Goal: Information Seeking & Learning: Find specific fact

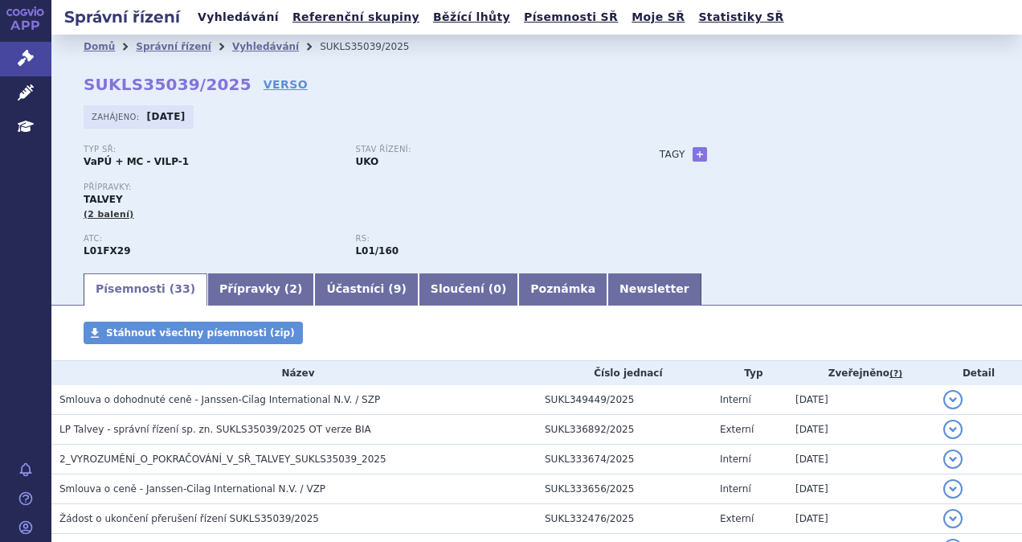
click at [254, 23] on link "Vyhledávání" at bounding box center [238, 17] width 91 height 22
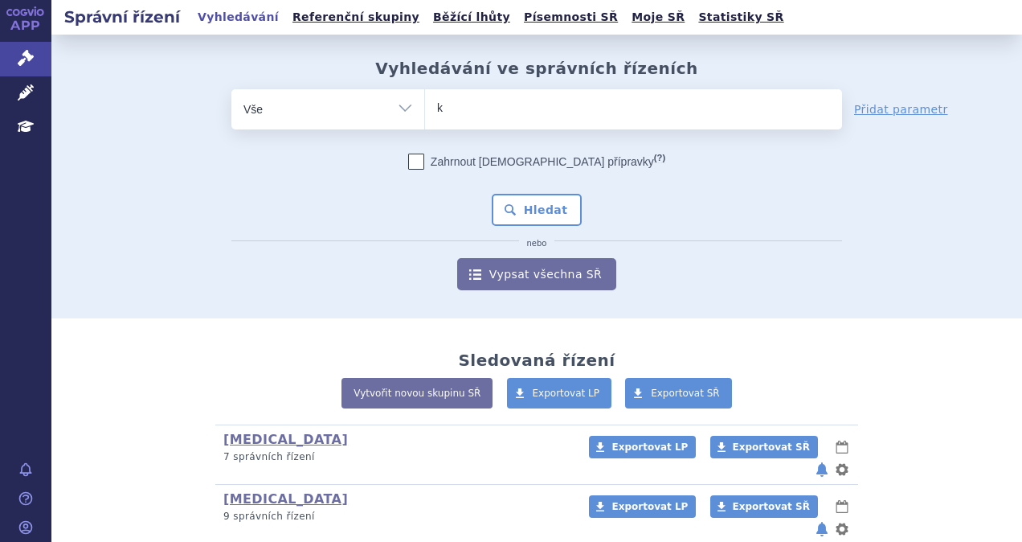
type input "ke"
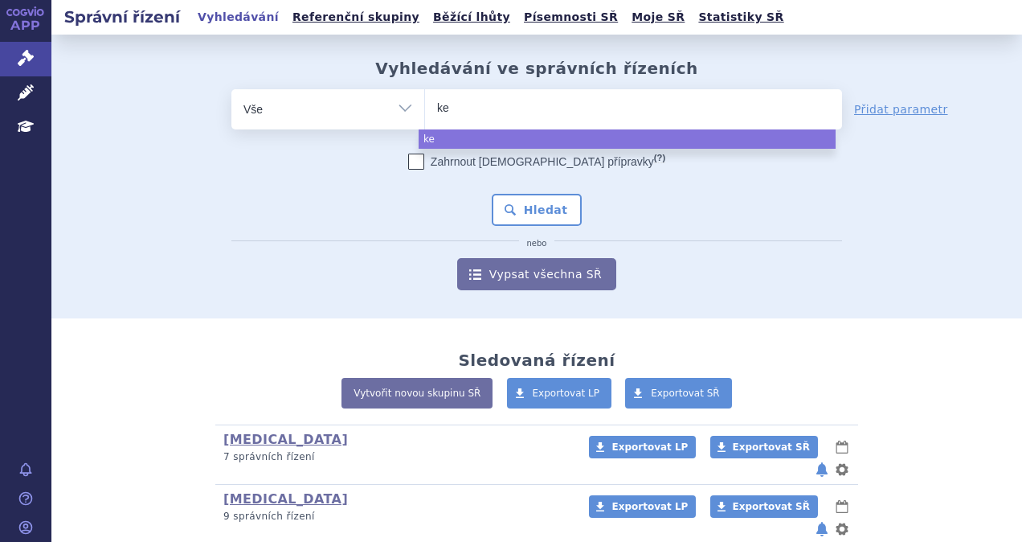
type input "key"
type input "keytr"
type input "keytru"
type input "[MEDICAL_DATA]"
select select "[MEDICAL_DATA]"
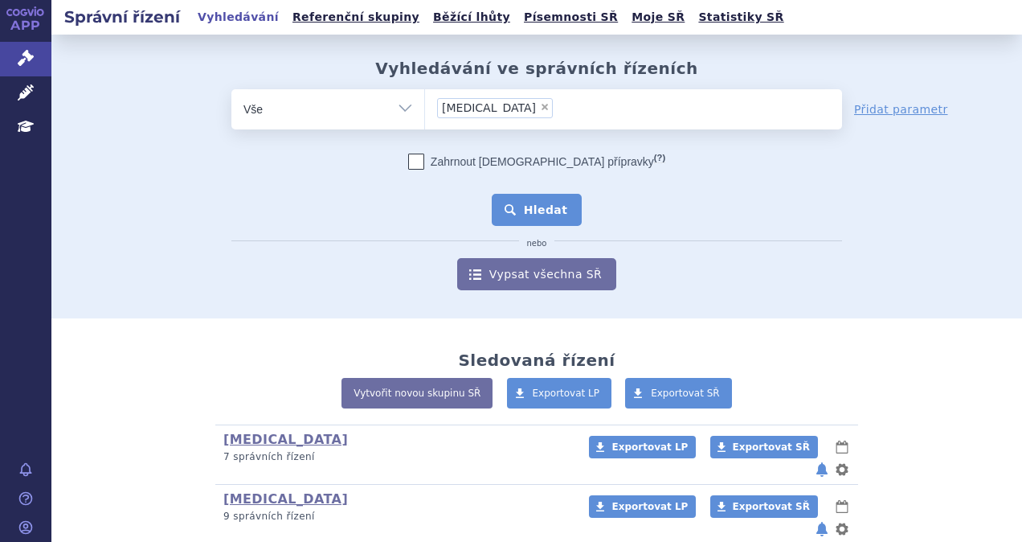
click at [535, 223] on button "Hledat" at bounding box center [537, 210] width 91 height 32
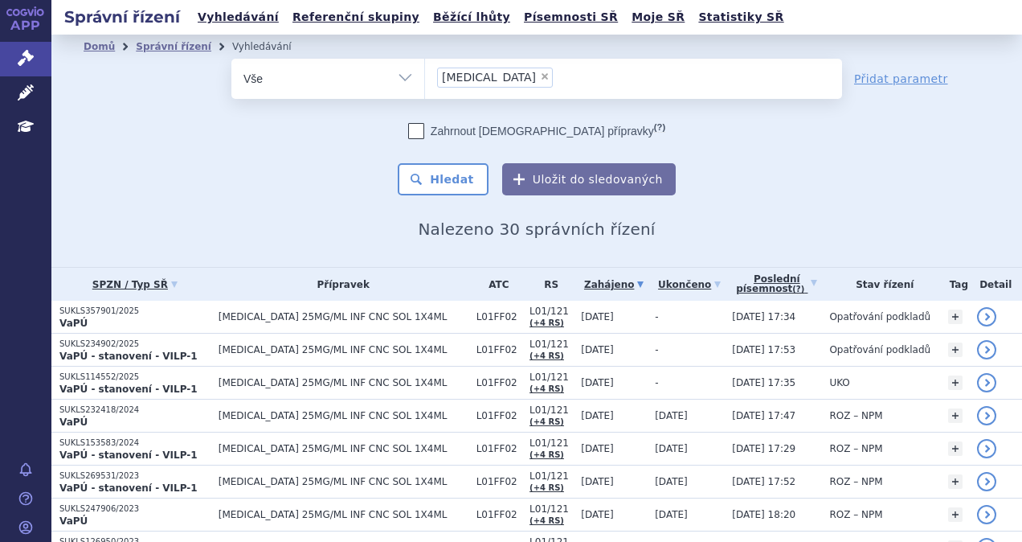
click at [540, 76] on span "×" at bounding box center [545, 77] width 10 height 10
click at [425, 76] on select "keytruda" at bounding box center [424, 78] width 1 height 40
select select
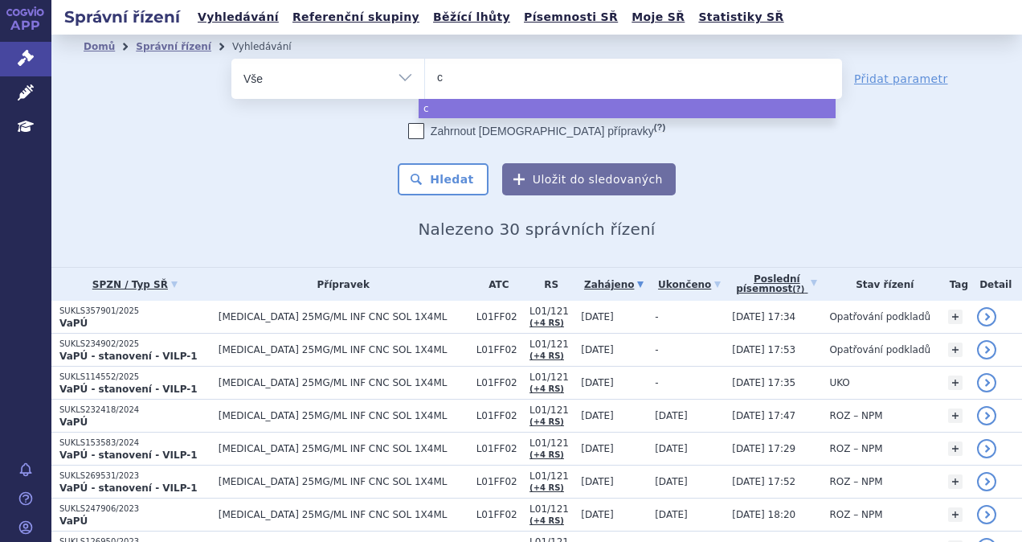
type input "ca"
type input "car"
type input "carvy"
type input "carvyk"
type input "carvykti"
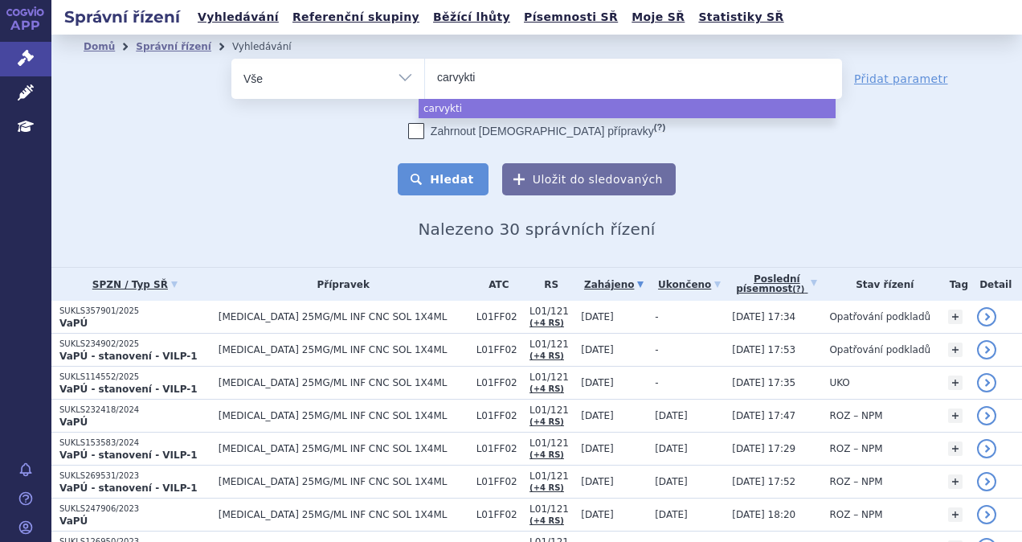
select select "carvykti"
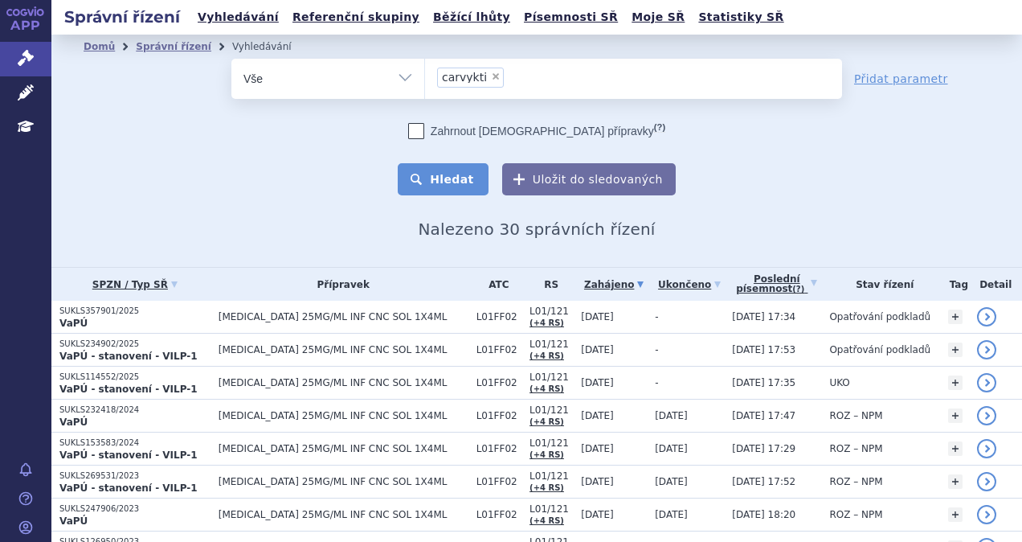
click at [427, 180] on button "Hledat" at bounding box center [443, 179] width 91 height 32
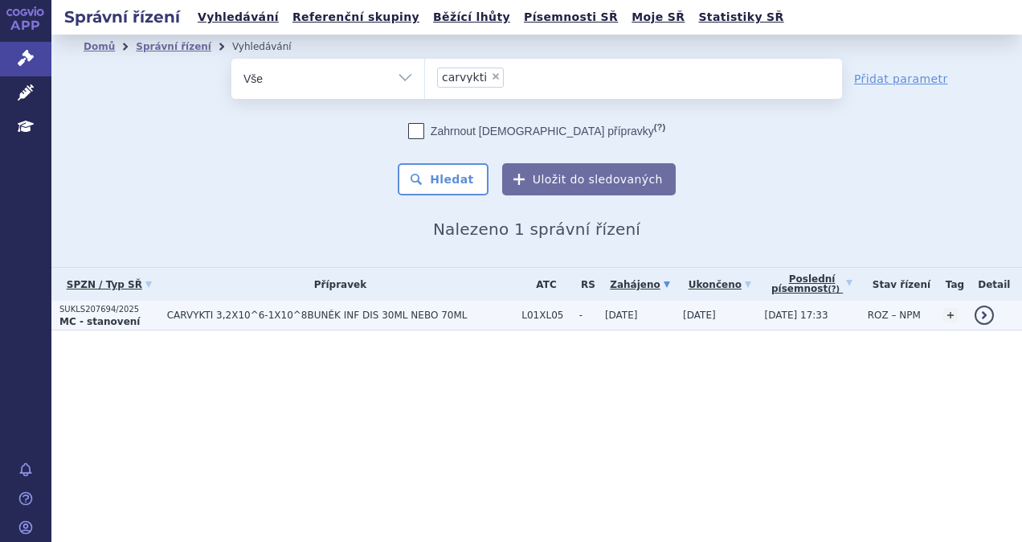
click at [414, 317] on span "CARVYKTI 3,2X10^6-1X10^8BUNĚK INF DIS 30ML NEBO 70ML" at bounding box center [340, 314] width 347 height 11
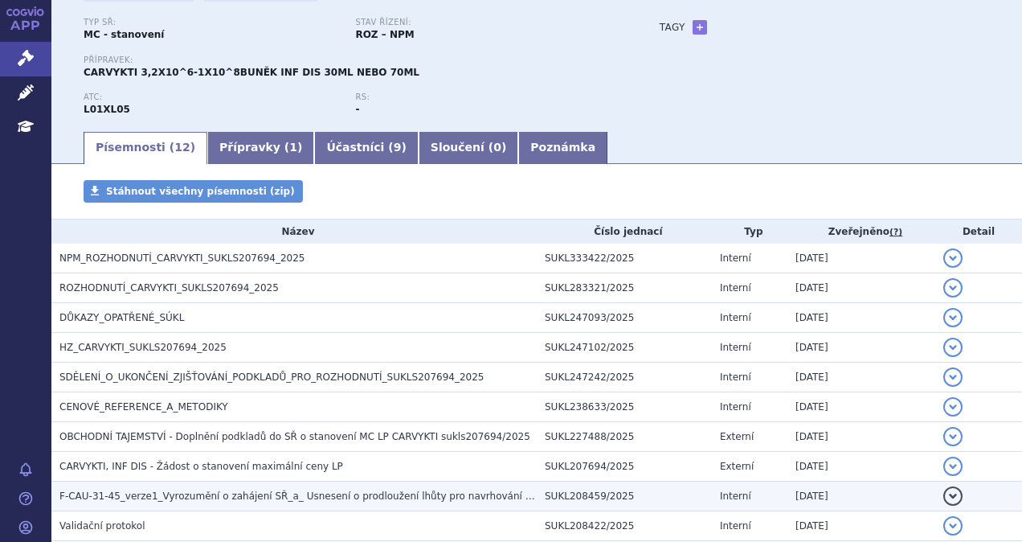
scroll to position [39, 0]
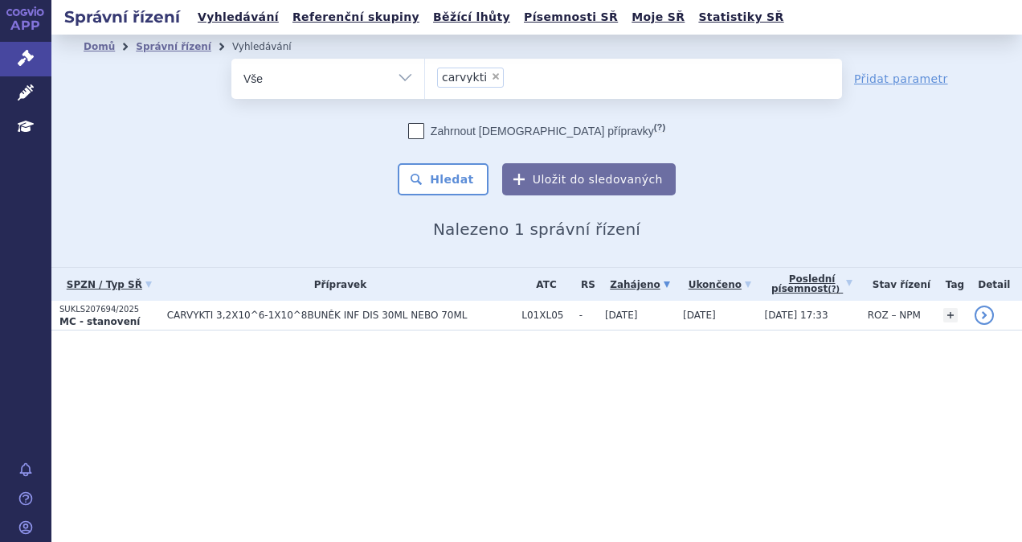
click at [491, 77] on span "×" at bounding box center [496, 77] width 10 height 10
click at [425, 77] on select "carvykti" at bounding box center [424, 78] width 1 height 40
select select
type input "ne"
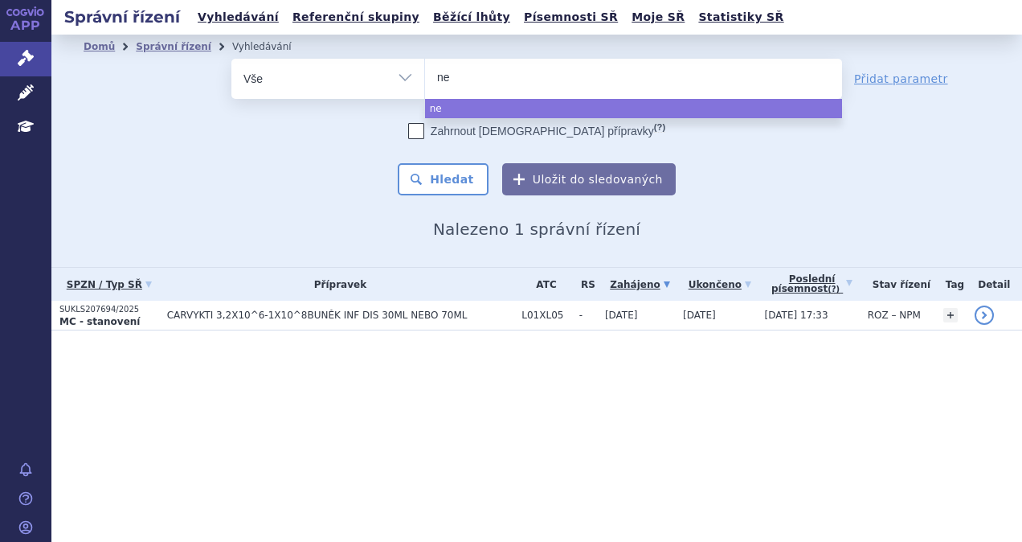
type input "nex"
type input "nexpo"
type input "nexpov"
type input "nexpovi"
type input "nexpovio"
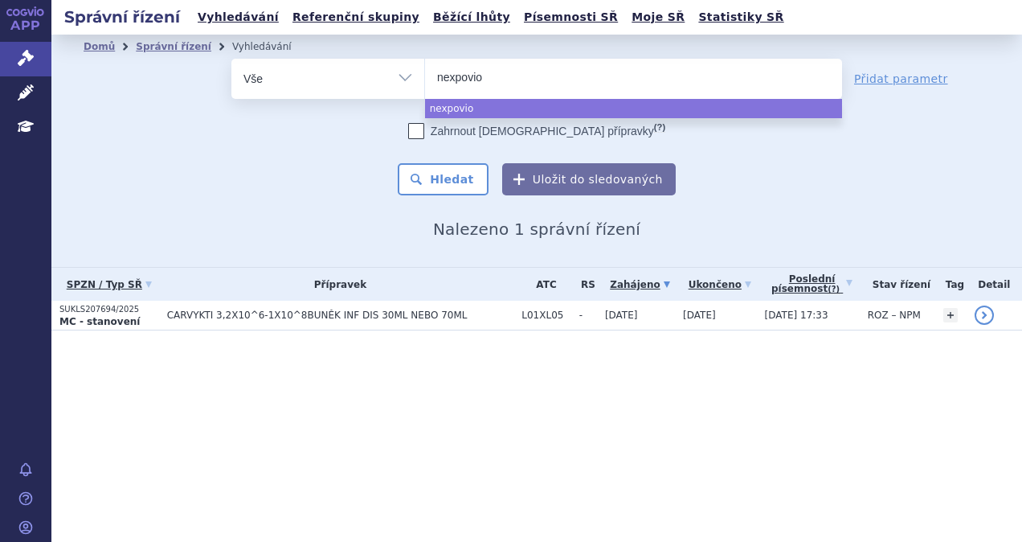
select select "nexpovio"
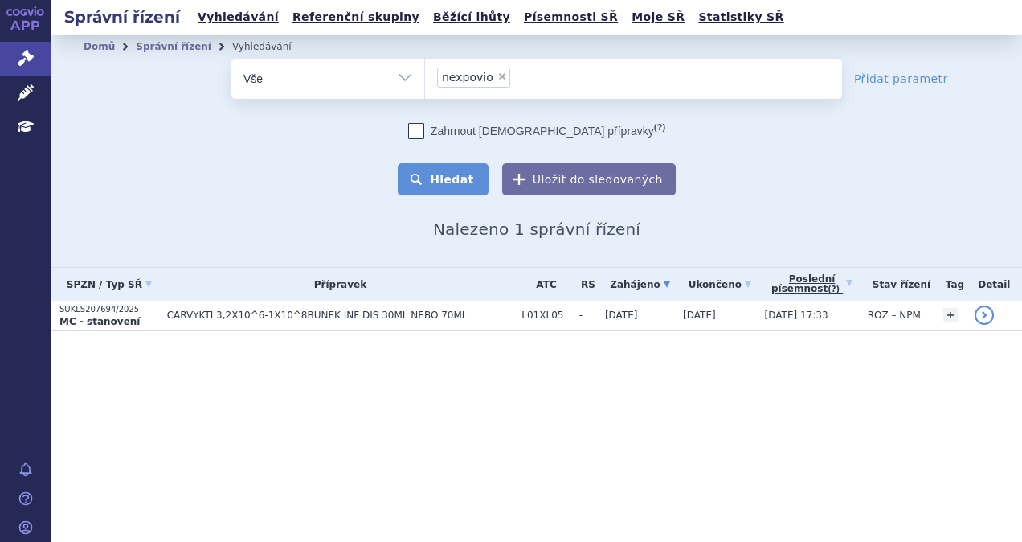
click at [470, 177] on button "Hledat" at bounding box center [443, 179] width 91 height 32
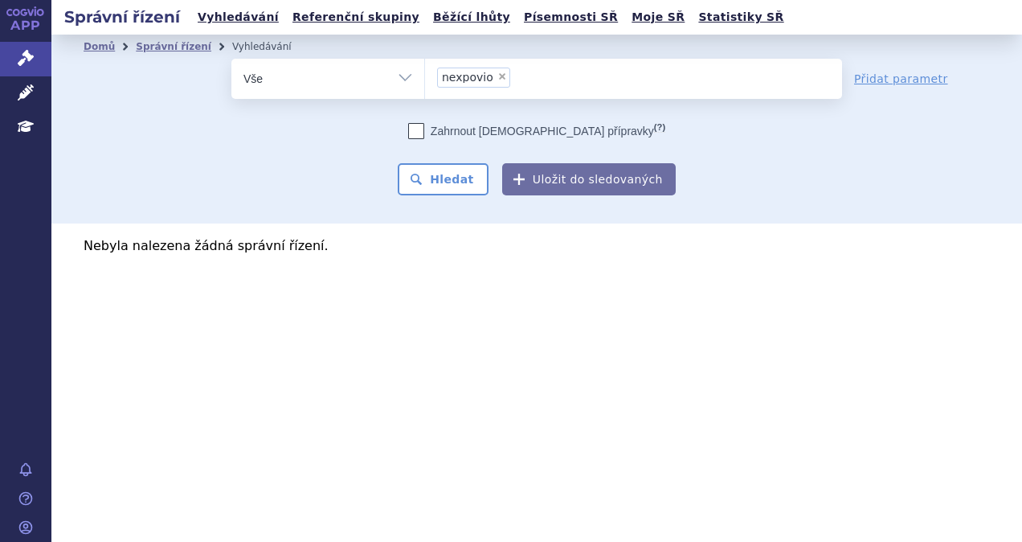
click at [497, 76] on span "×" at bounding box center [502, 77] width 10 height 10
click at [425, 76] on select "nexpovio" at bounding box center [424, 78] width 1 height 40
select select
click at [489, 78] on ul at bounding box center [633, 76] width 417 height 34
click at [425, 78] on select "nexpovio" at bounding box center [424, 78] width 1 height 40
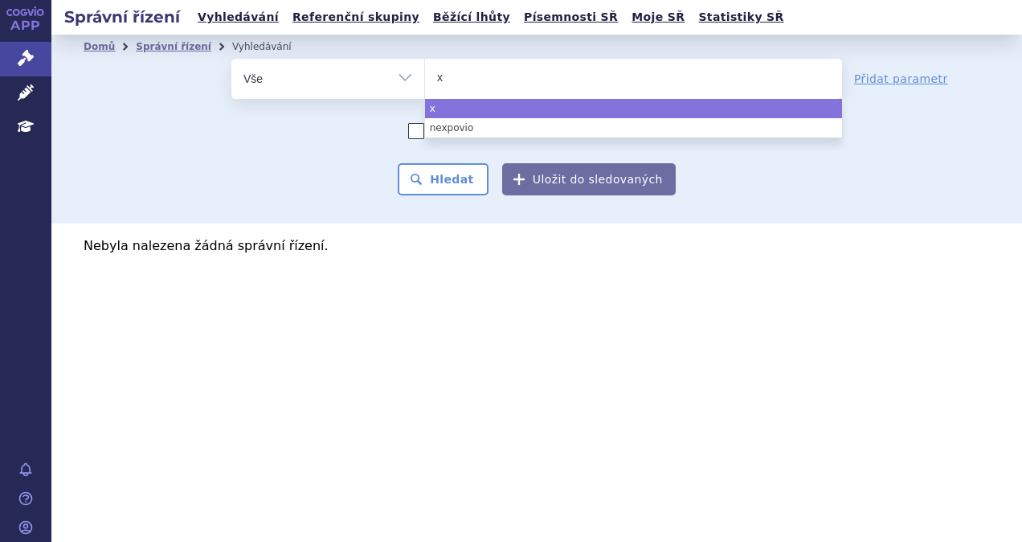
type input "xp"
type input "xpov"
type input "[MEDICAL_DATA]"
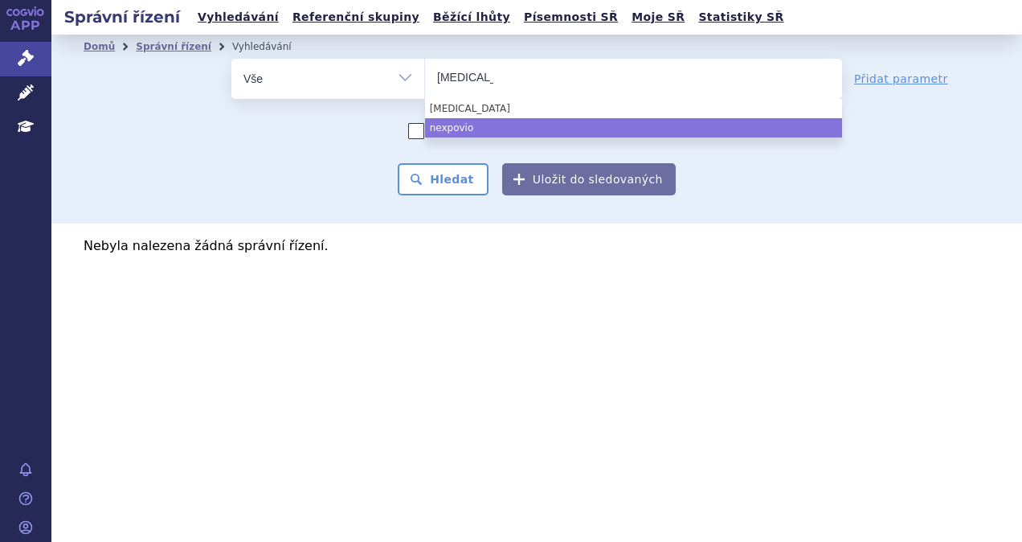
select select "nexpovio"
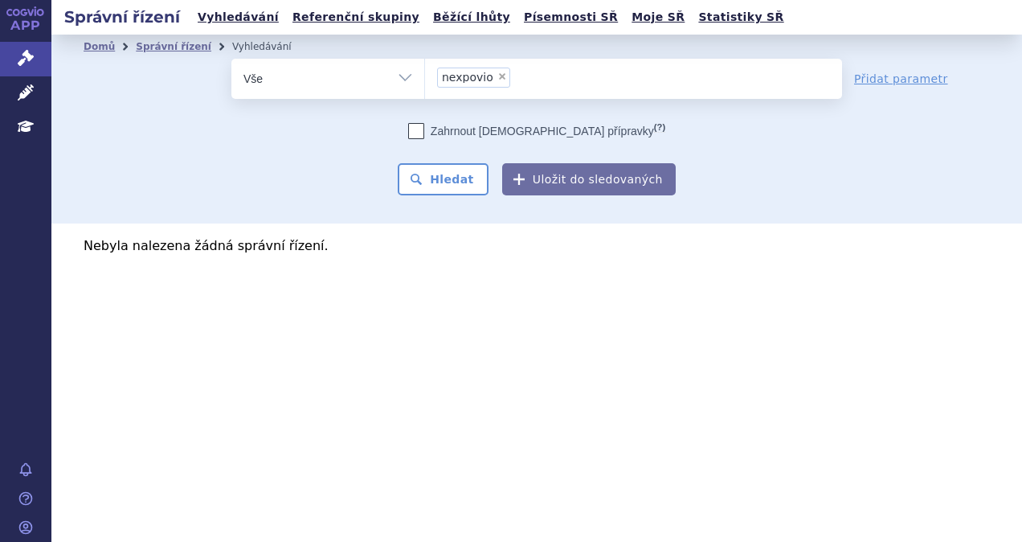
click at [440, 196] on div "Domů Správní řízení Vyhledávání Vyhledávání ve správních řízeních odstranit Vše…" at bounding box center [536, 129] width 971 height 189
click at [444, 183] on button "Hledat" at bounding box center [443, 179] width 91 height 32
select select
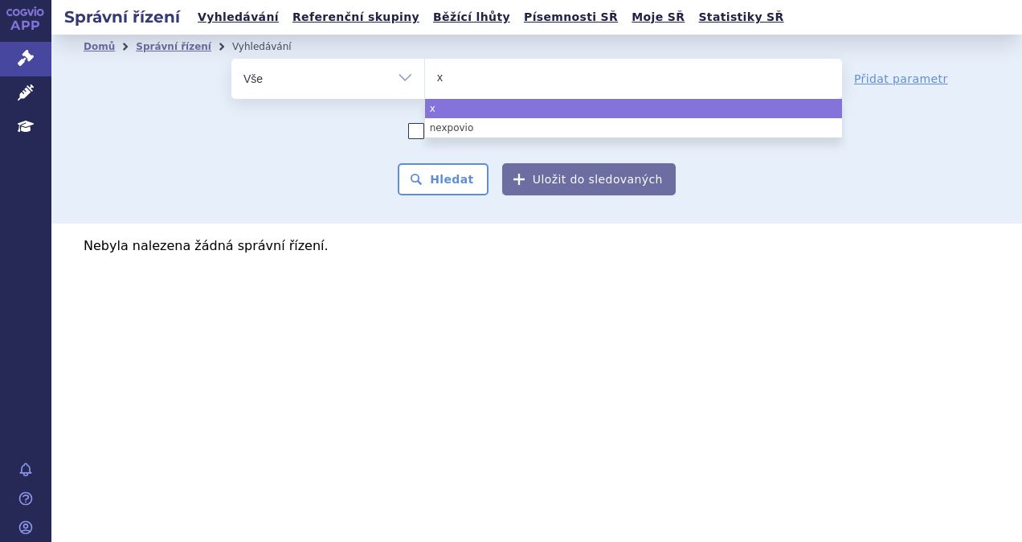
type input "xp"
type input "xpo"
type input "xpovi"
type input "[MEDICAL_DATA]"
select select "[MEDICAL_DATA]"
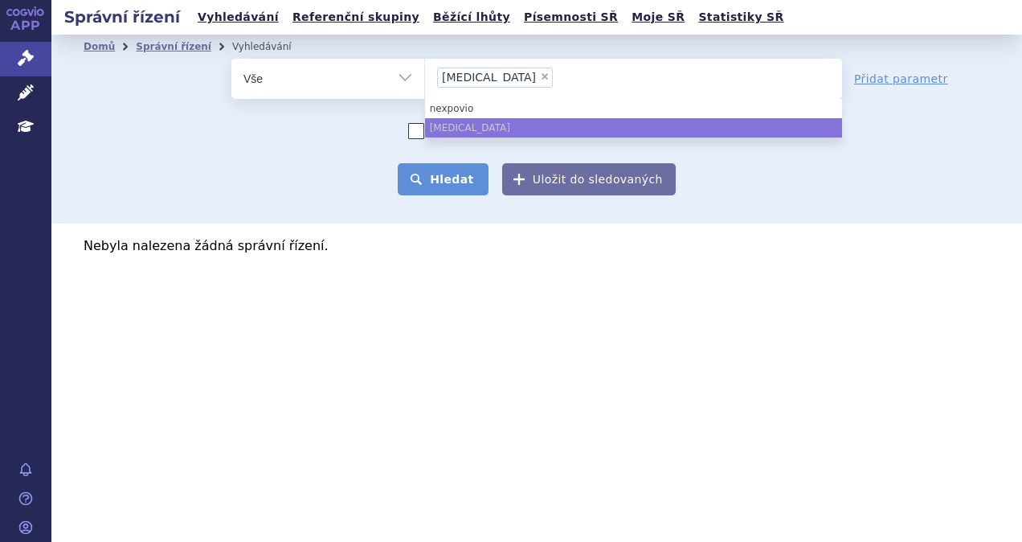
click at [441, 177] on button "Hledat" at bounding box center [443, 179] width 91 height 32
